Goal: Task Accomplishment & Management: Use online tool/utility

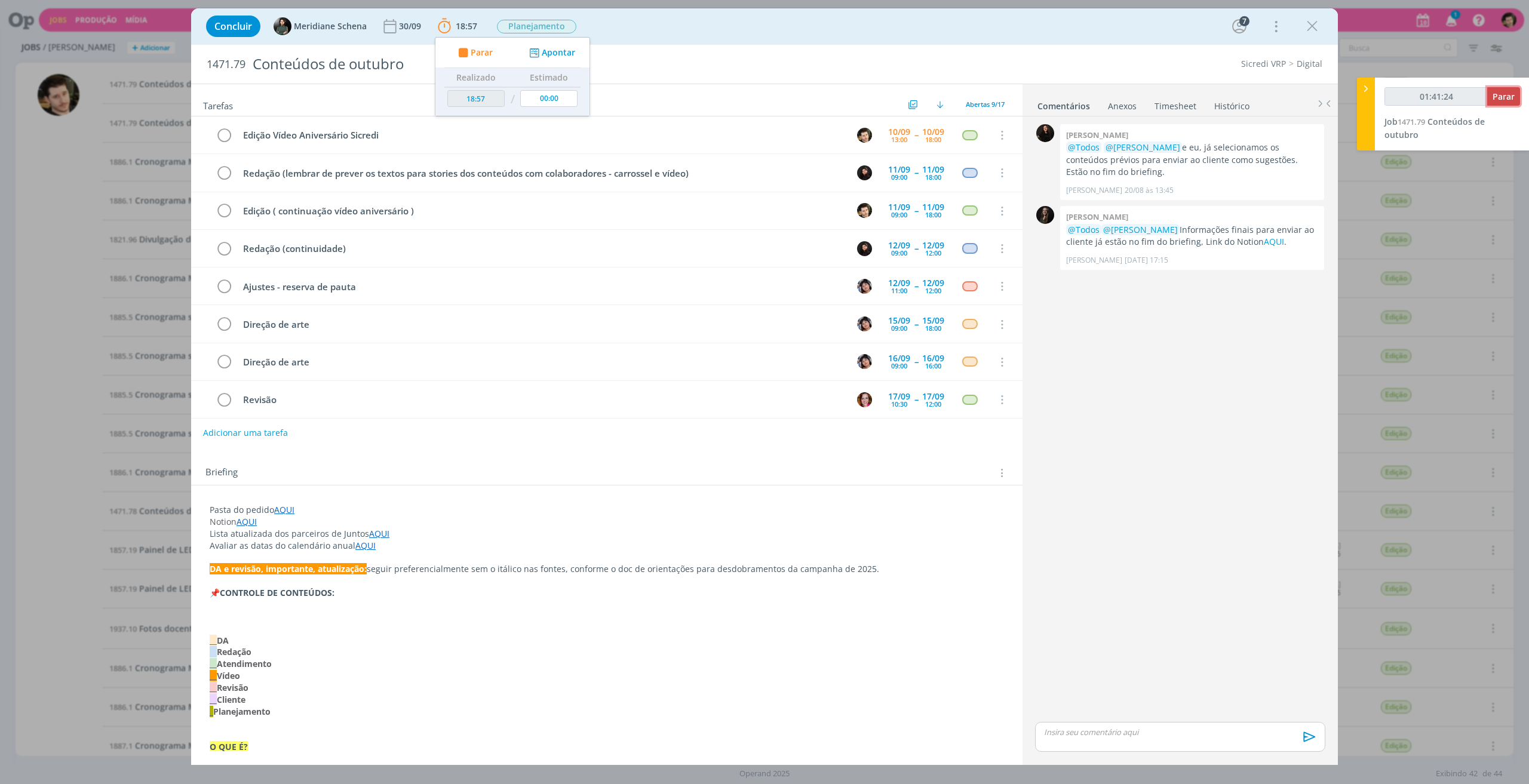
click at [1499, 95] on span "Parar" at bounding box center [1504, 96] width 22 height 12
type input "01:42:00"
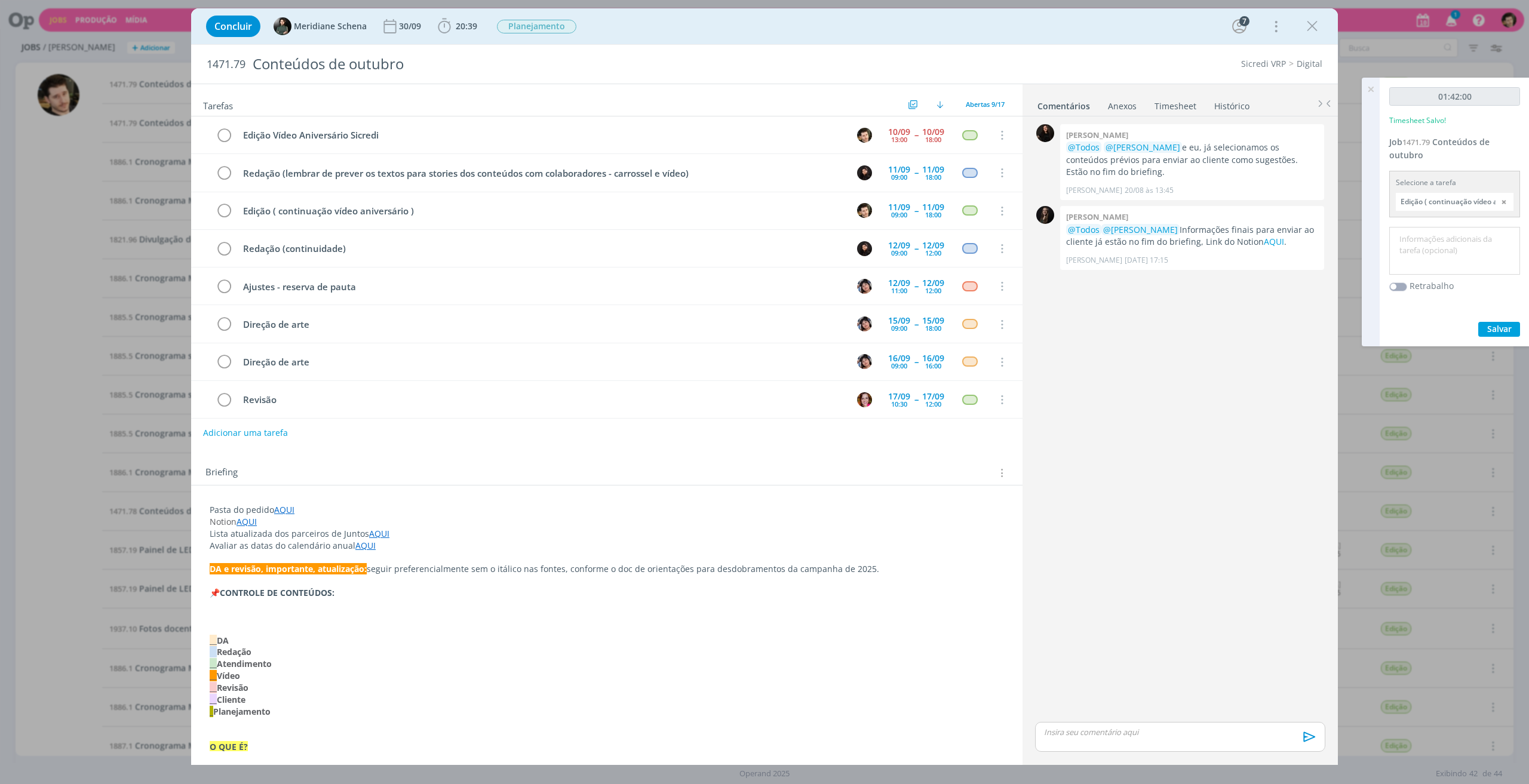
click at [1461, 245] on textarea at bounding box center [1454, 251] width 125 height 42
click at [1467, 207] on input "Edição ( continuação vídeo aniversário )" at bounding box center [1454, 201] width 117 height 18
click at [1455, 224] on input "text" at bounding box center [1454, 220] width 117 height 17
type input "edição"
click at [1459, 249] on div "Edição Vídeo Aniversário Sicredi - [PERSON_NAME]" at bounding box center [1454, 256] width 117 height 20
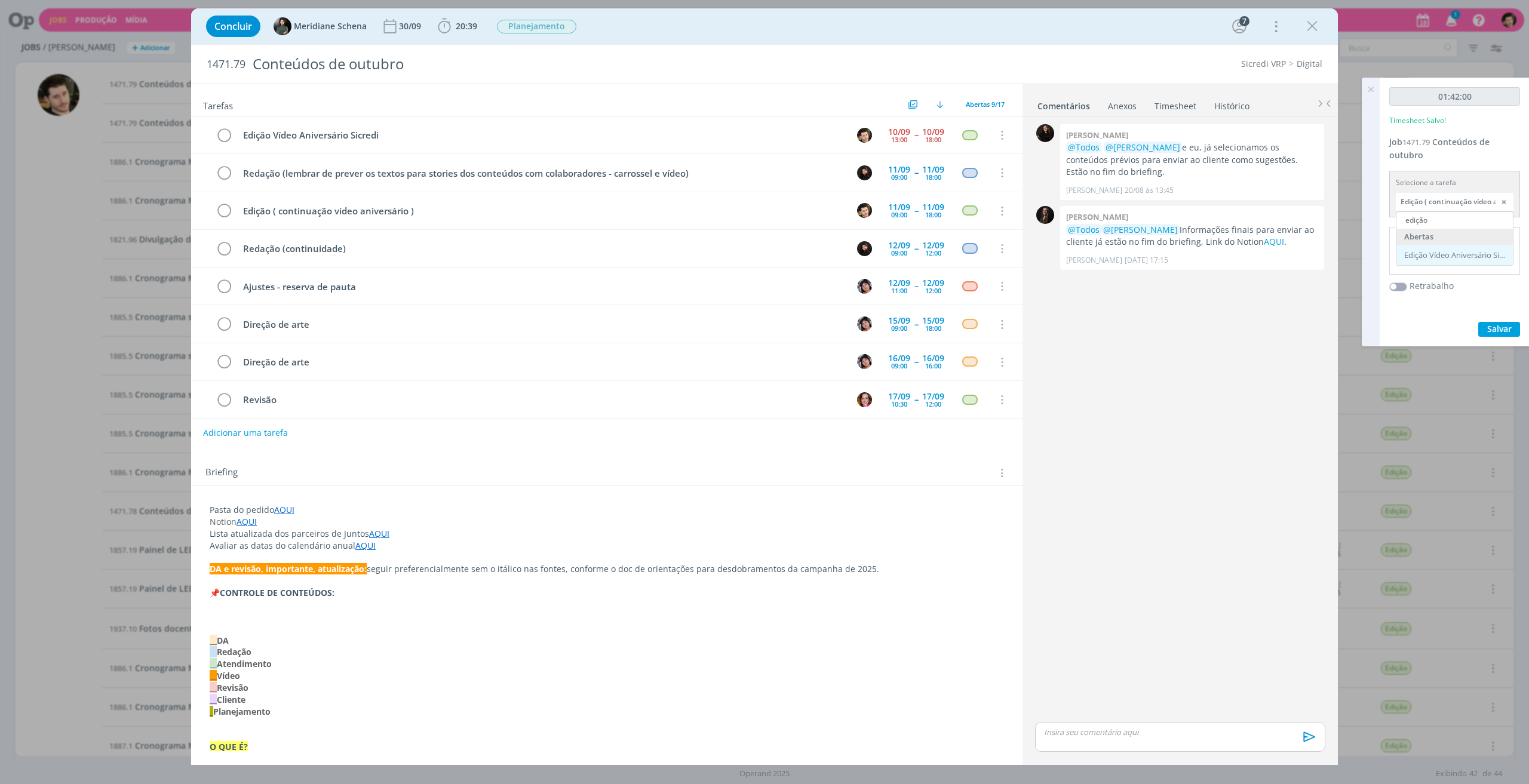
type input "Edição Vídeo Aniversário Sicredi"
click at [1453, 253] on textarea at bounding box center [1454, 251] width 125 height 42
type textarea "Edição de Vídeo."
click at [1490, 324] on span "Salvar" at bounding box center [1499, 329] width 25 height 12
drag, startPoint x: 1359, startPoint y: 86, endPoint x: 1367, endPoint y: 88, distance: 8.2
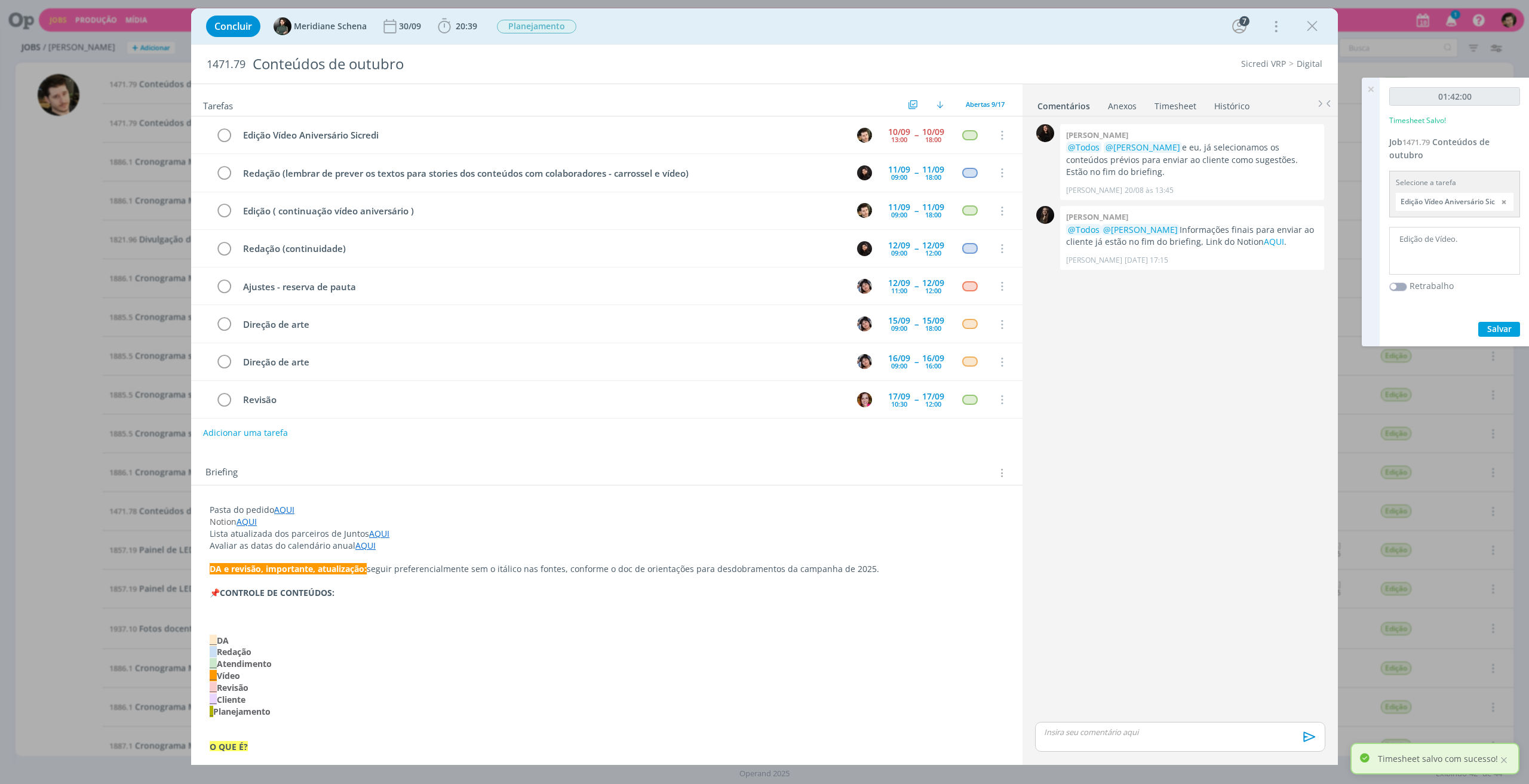
click at [1361, 87] on icon at bounding box center [1371, 89] width 22 height 23
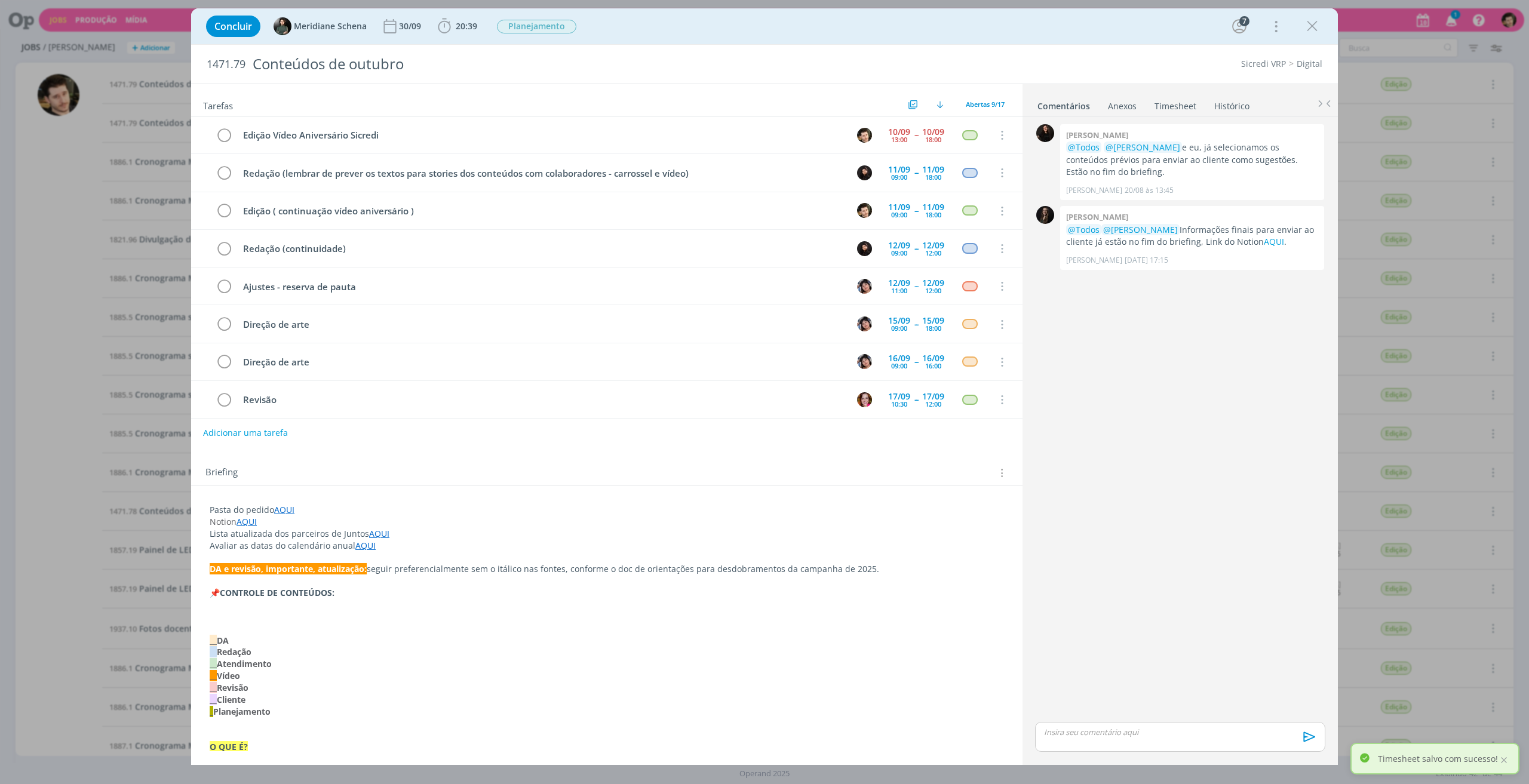
click at [1369, 88] on div "Concluir Meridiane Schena [DATE] 20:39 Iniciar Apontar Data * [DATE] Horas * 00…" at bounding box center [764, 392] width 1529 height 784
